Goal: Task Accomplishment & Management: Complete application form

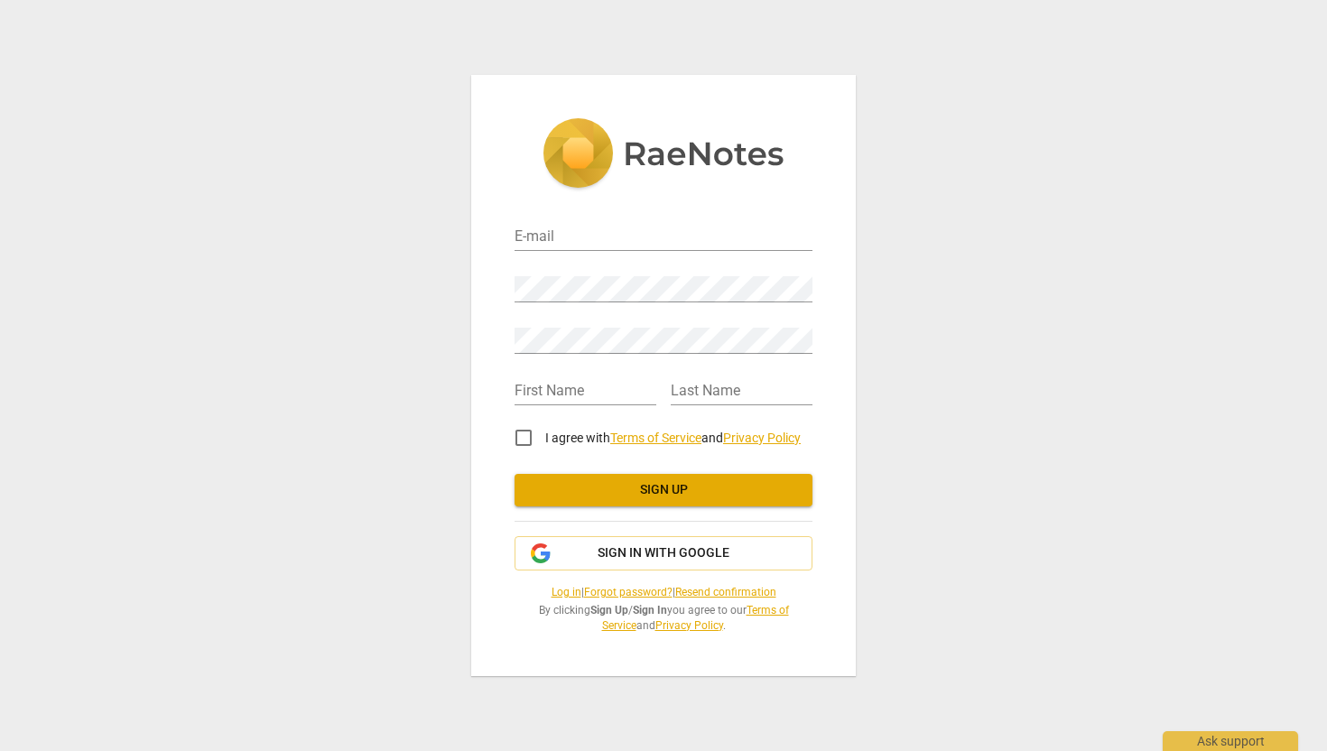
click at [587, 222] on div "E-mail" at bounding box center [664, 230] width 298 height 41
click at [583, 242] on input "email" at bounding box center [664, 238] width 298 height 26
type input "[EMAIL_ADDRESS][DOMAIN_NAME]"
click at [604, 391] on input "text" at bounding box center [586, 392] width 142 height 26
type input "Shahira"
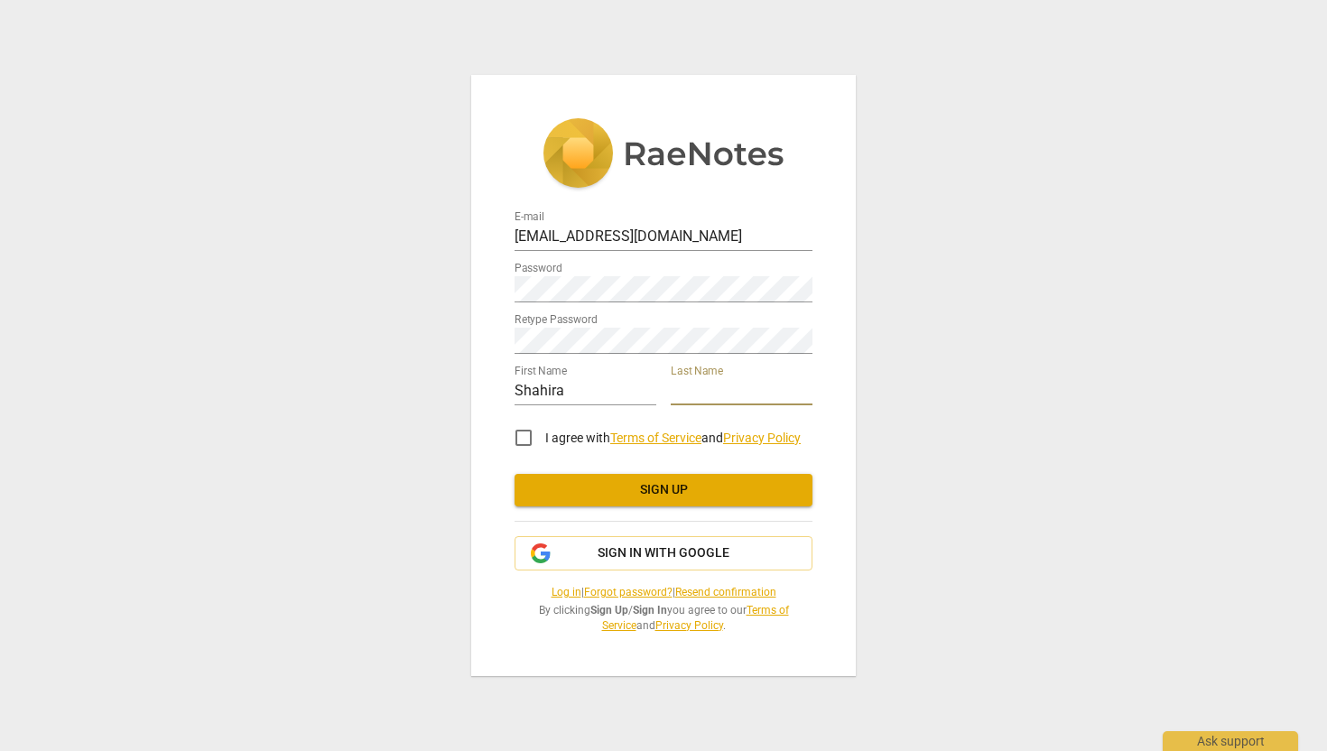
click at [686, 388] on input "text" at bounding box center [742, 392] width 142 height 26
type input "Mabrouk"
click at [528, 439] on input "I agree with Terms of Service and Privacy Policy" at bounding box center [523, 437] width 43 height 43
checkbox input "true"
click at [570, 485] on span "Sign up" at bounding box center [663, 490] width 269 height 18
